Goal: Task Accomplishment & Management: Manage account settings

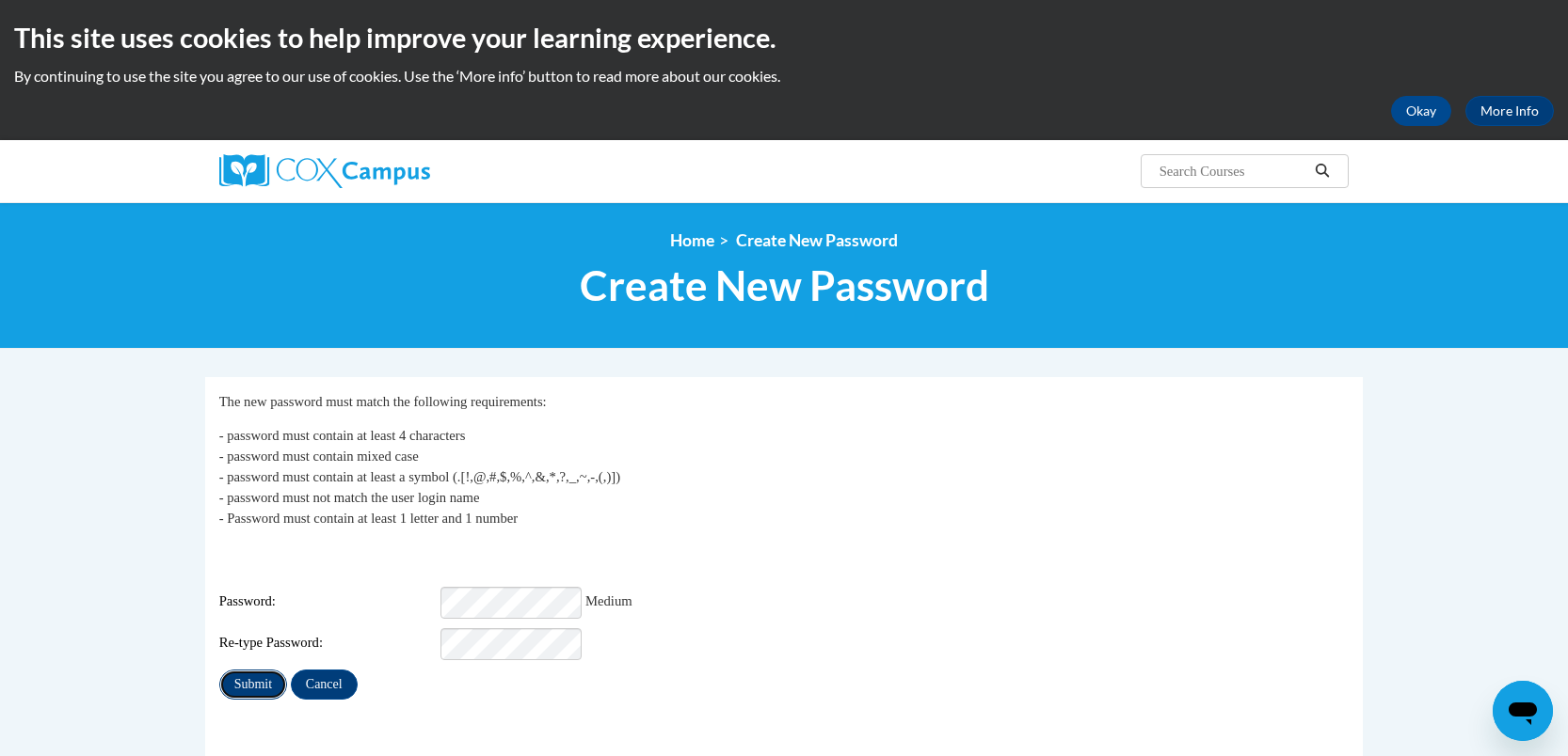
click at [243, 672] on input "Submit" at bounding box center [253, 684] width 68 height 30
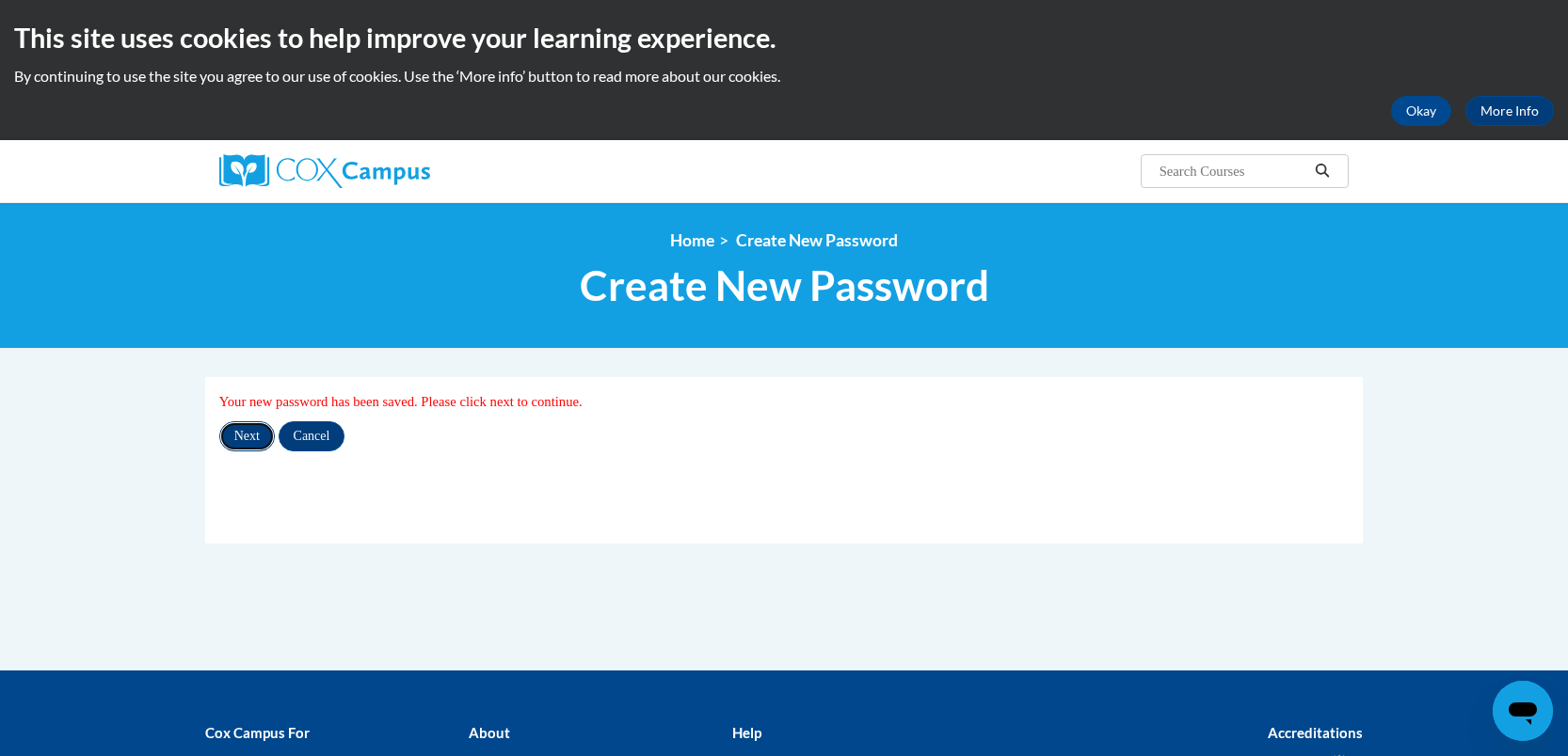
click at [245, 432] on input "Next" at bounding box center [247, 436] width 56 height 30
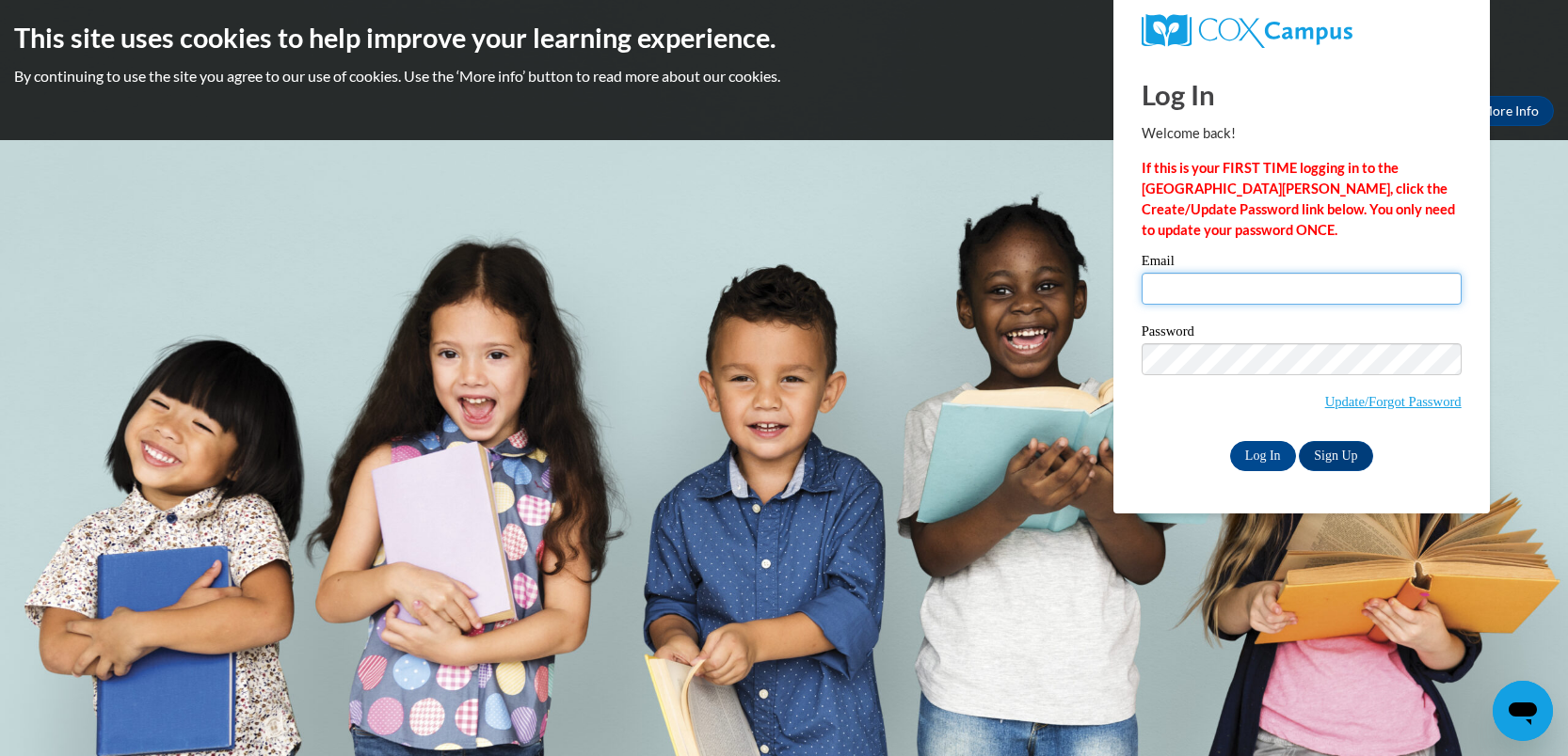
type input "[EMAIL_ADDRESS][DOMAIN_NAME]"
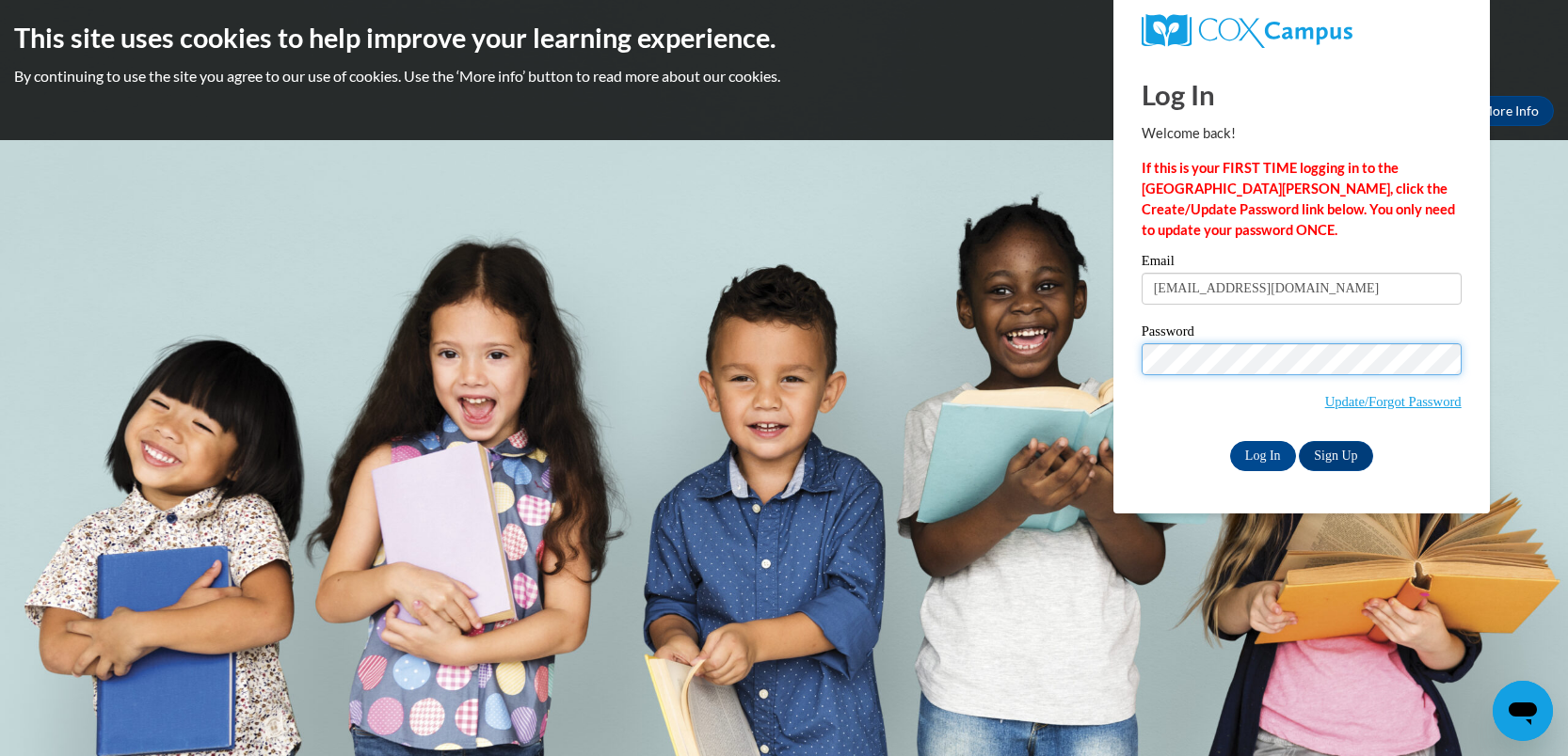
click at [1117, 356] on div "Log In Welcome back! If this is your FIRST TIME logging in to the [GEOGRAPHIC_D…" at bounding box center [1301, 285] width 404 height 457
click at [1255, 454] on input "Log In" at bounding box center [1263, 456] width 66 height 30
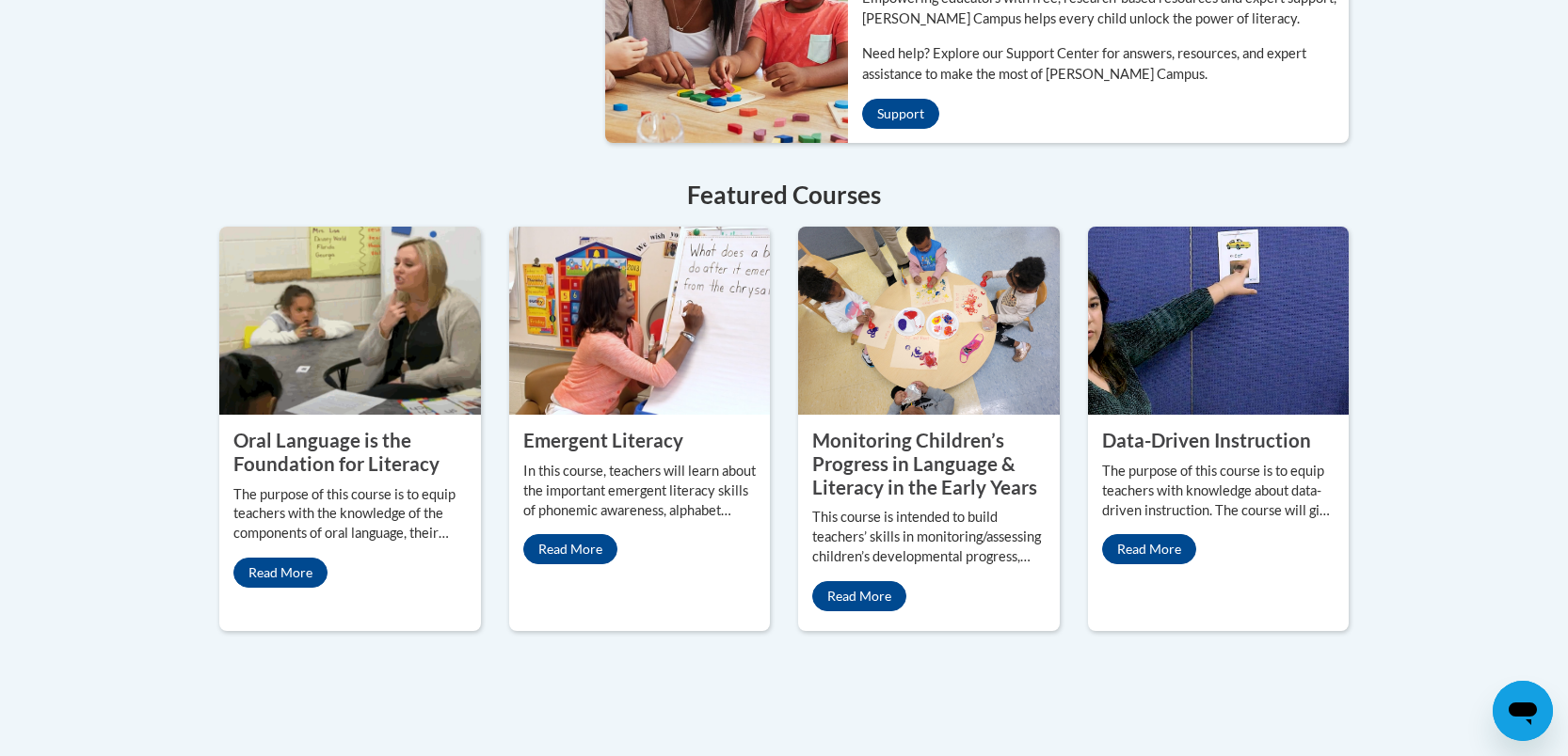
scroll to position [1569, 0]
